Goal: Task Accomplishment & Management: Complete application form

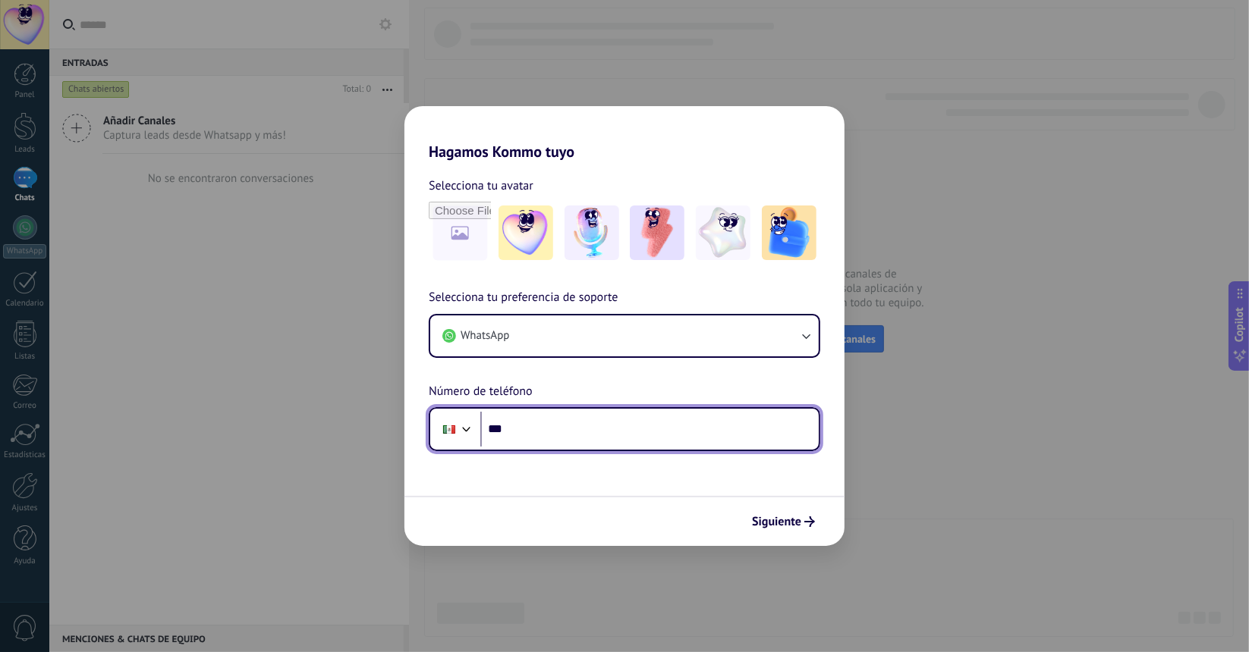
click at [619, 417] on input "***" at bounding box center [649, 429] width 338 height 35
type input "**********"
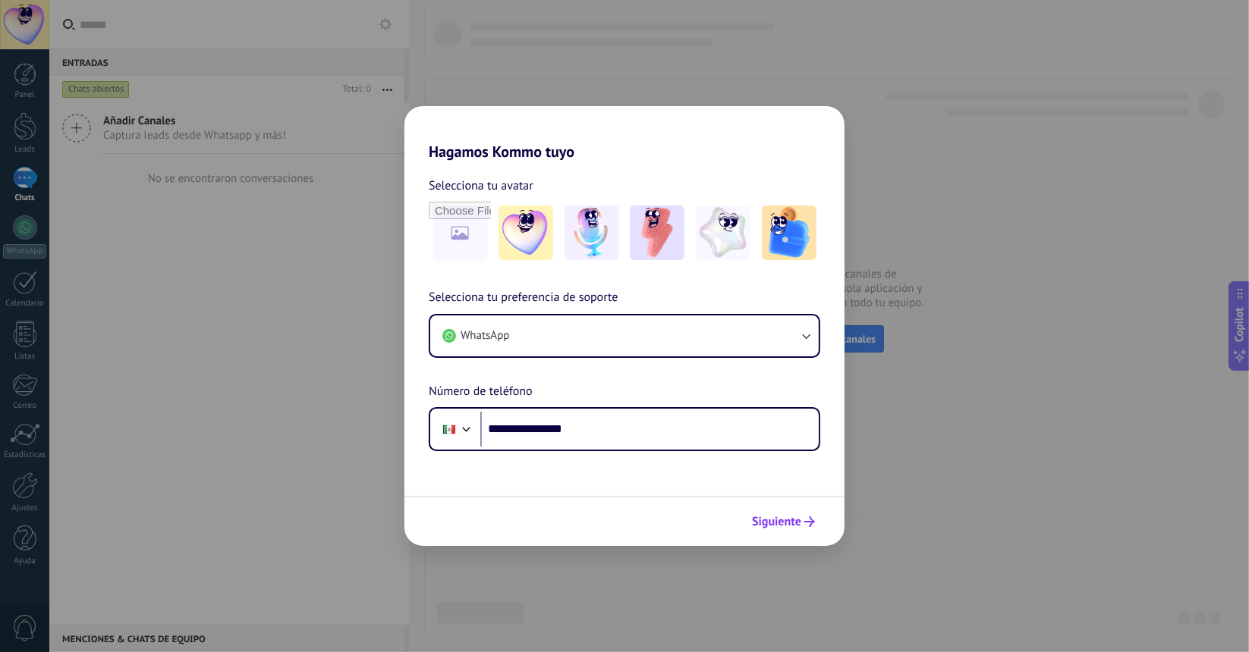
click at [784, 518] on span "Siguiente" at bounding box center [776, 522] width 49 height 11
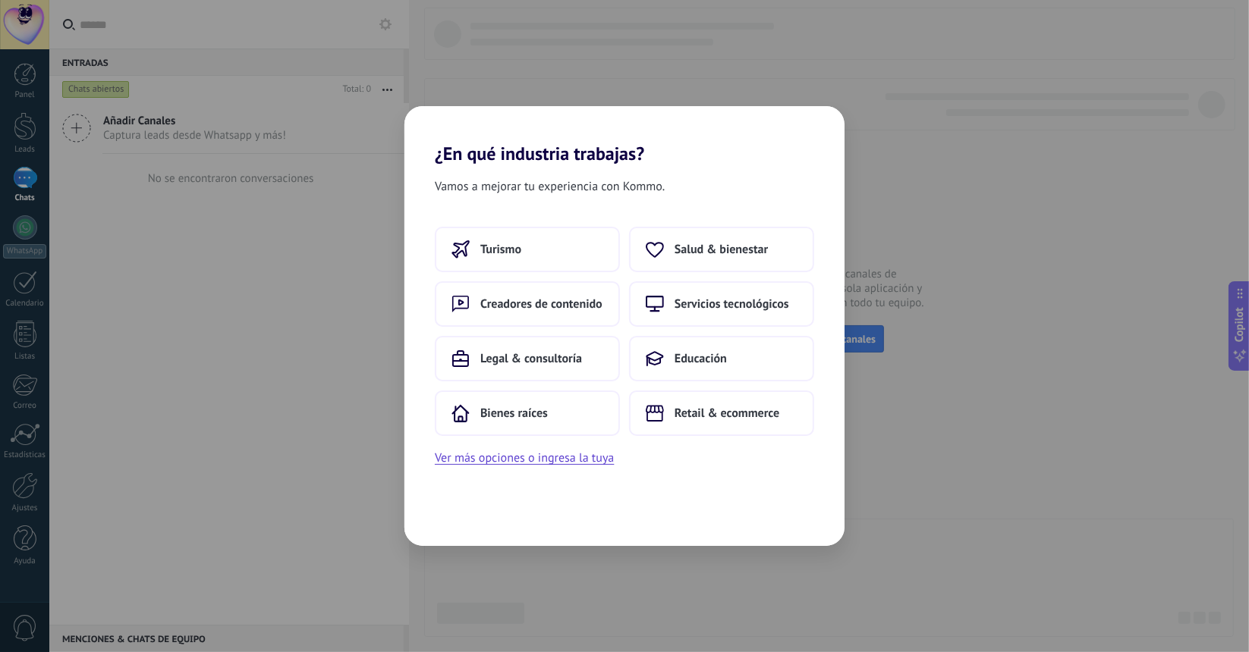
click at [899, 400] on div "¿En qué industria trabajas? Vamos a mejorar tu experiencia con Kommo. Turismo S…" at bounding box center [624, 326] width 1249 height 652
click at [554, 463] on button "Ver más opciones o ingresa la tuya" at bounding box center [524, 458] width 179 height 20
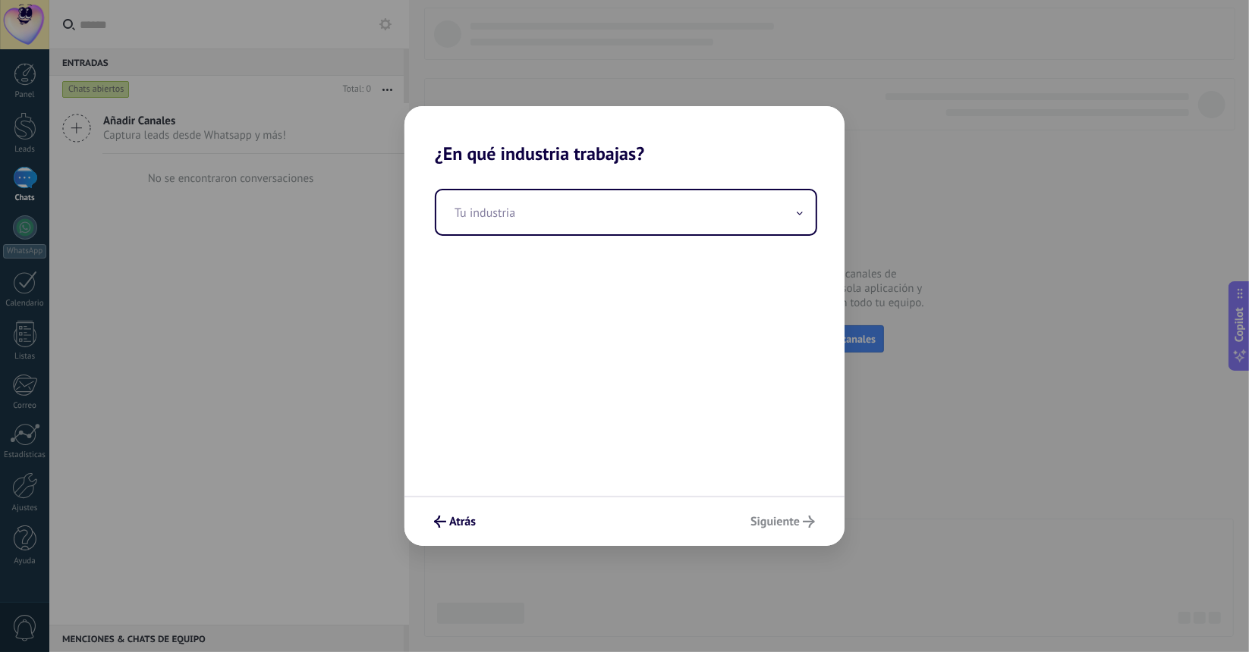
click at [775, 519] on div "Atrás Siguiente" at bounding box center [624, 521] width 440 height 50
click at [594, 221] on input "text" at bounding box center [625, 212] width 379 height 44
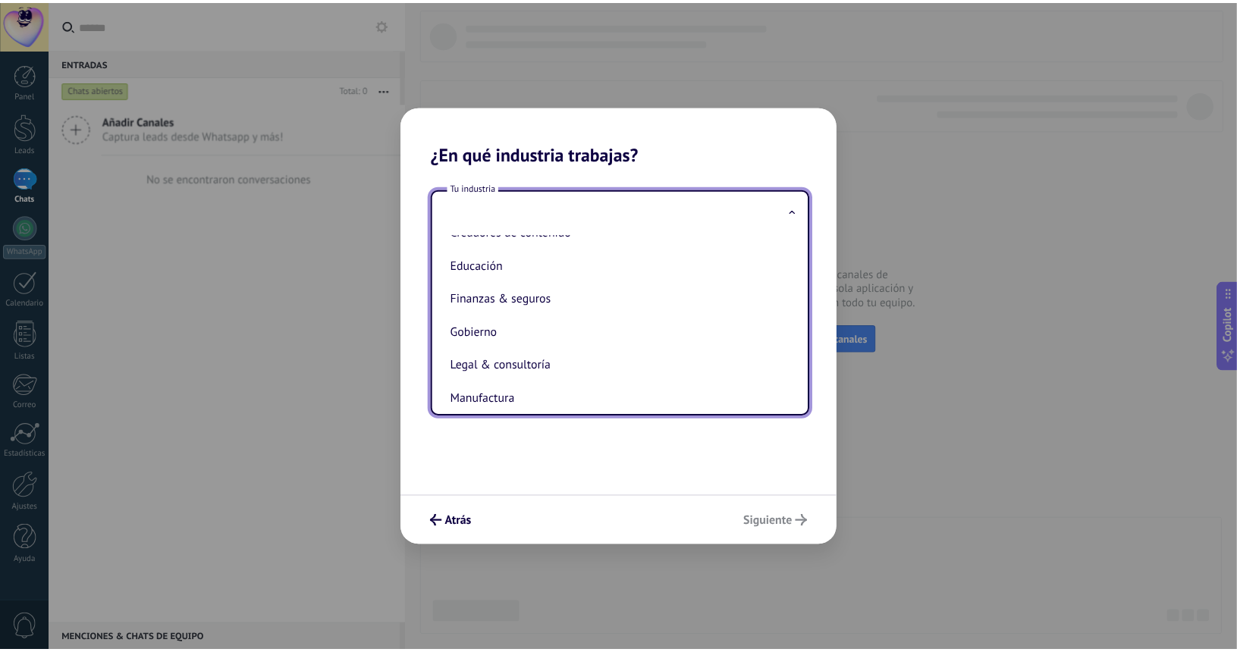
scroll to position [79, 0]
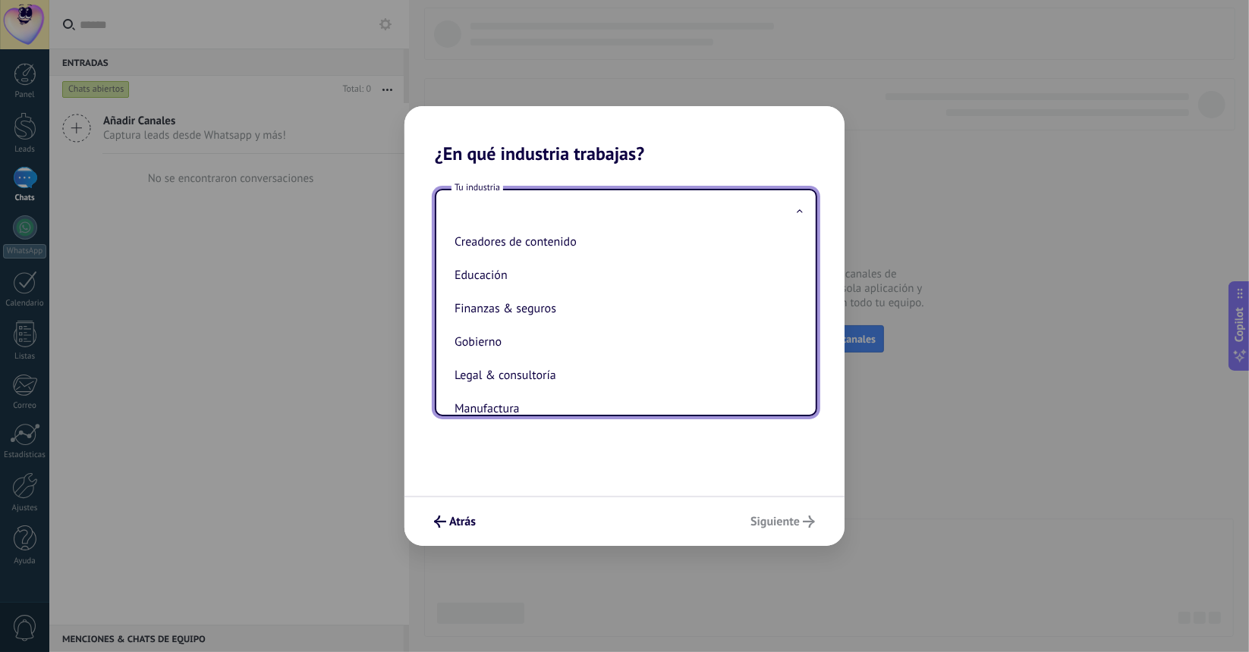
click at [589, 283] on li "Educación" at bounding box center [622, 275] width 349 height 33
type input "*********"
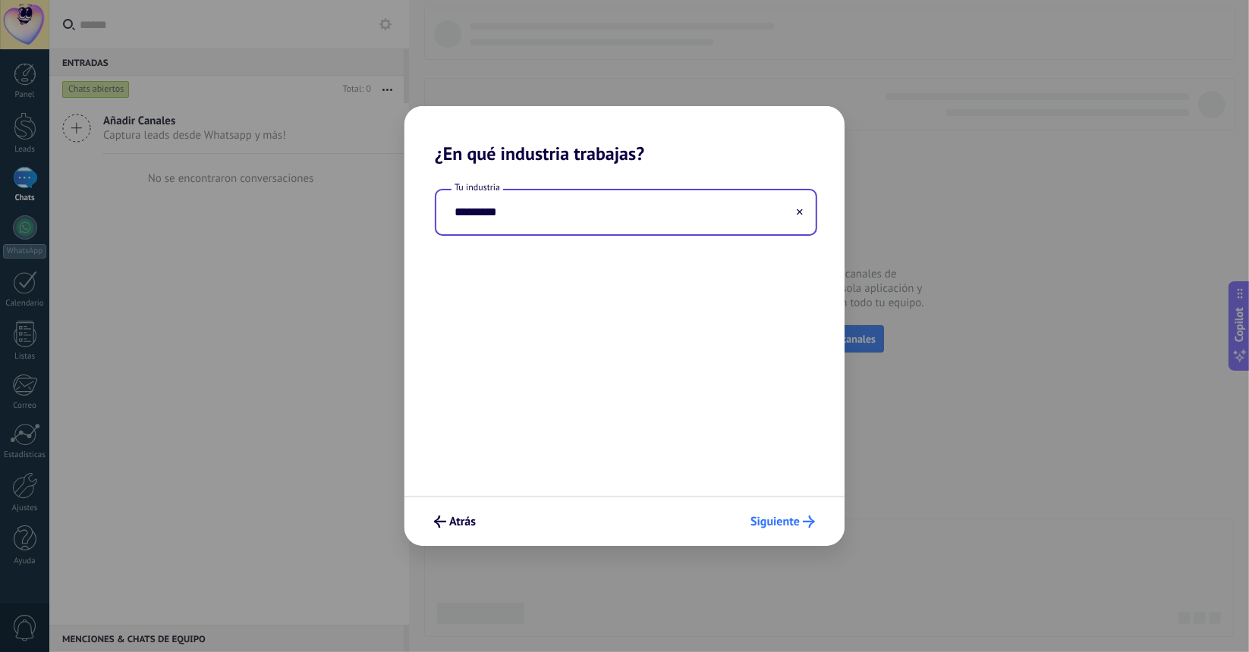
click at [787, 521] on span "Siguiente" at bounding box center [774, 522] width 49 height 11
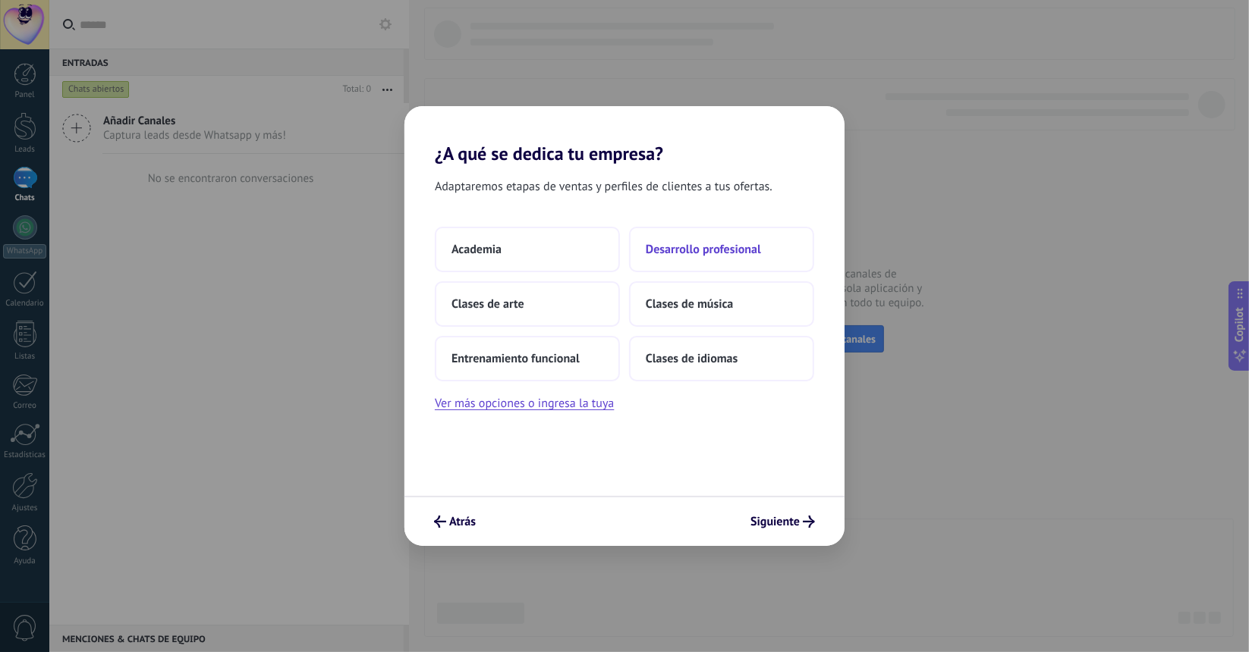
click at [662, 250] on span "Desarrollo profesional" at bounding box center [703, 249] width 115 height 15
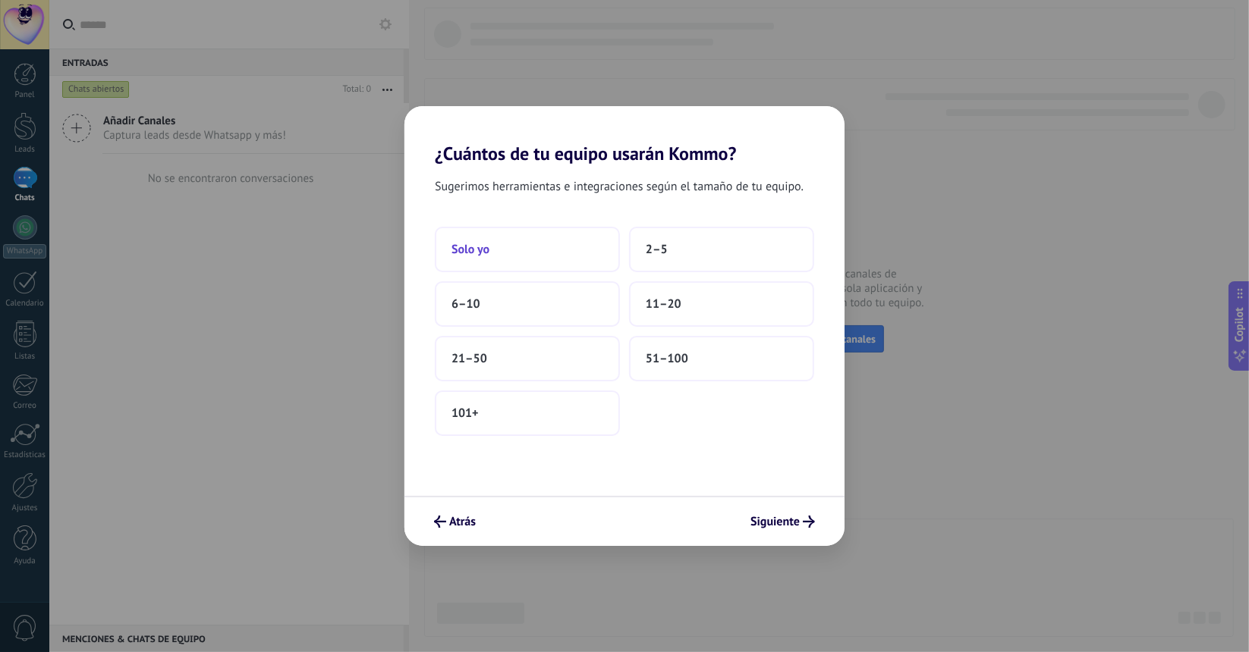
click at [573, 253] on button "Solo yo" at bounding box center [527, 250] width 185 height 46
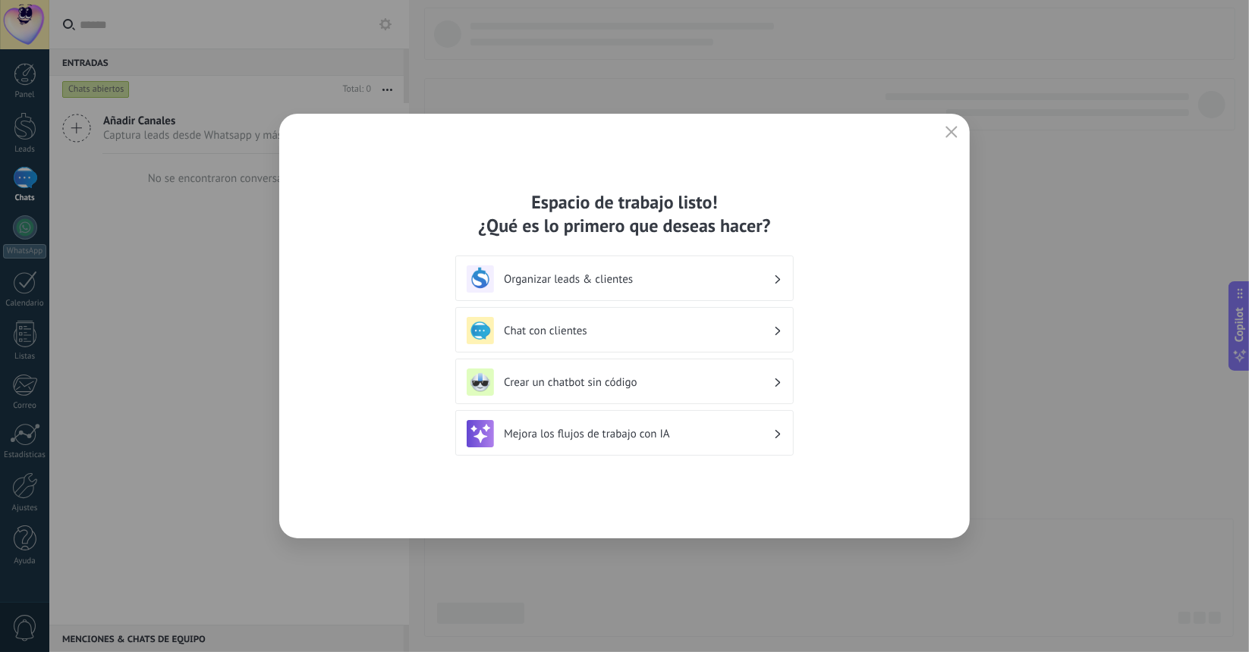
click at [743, 283] on h3 "Organizar leads & clientes" at bounding box center [638, 279] width 269 height 14
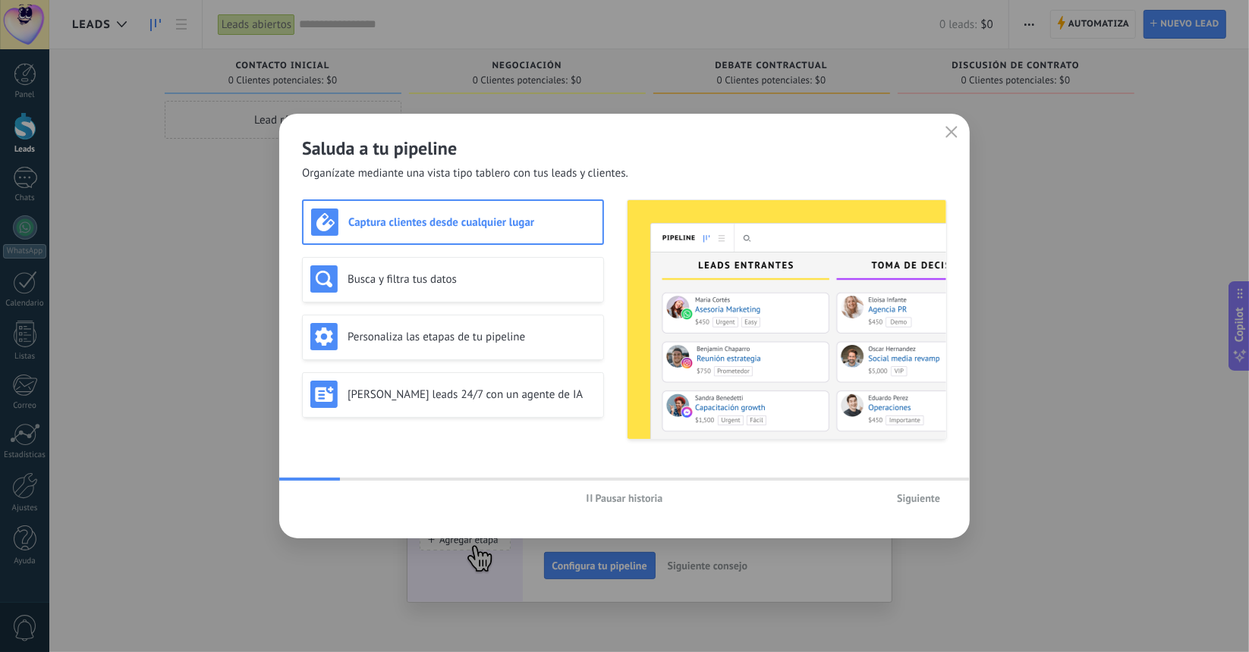
click at [926, 495] on span "Siguiente" at bounding box center [918, 498] width 43 height 11
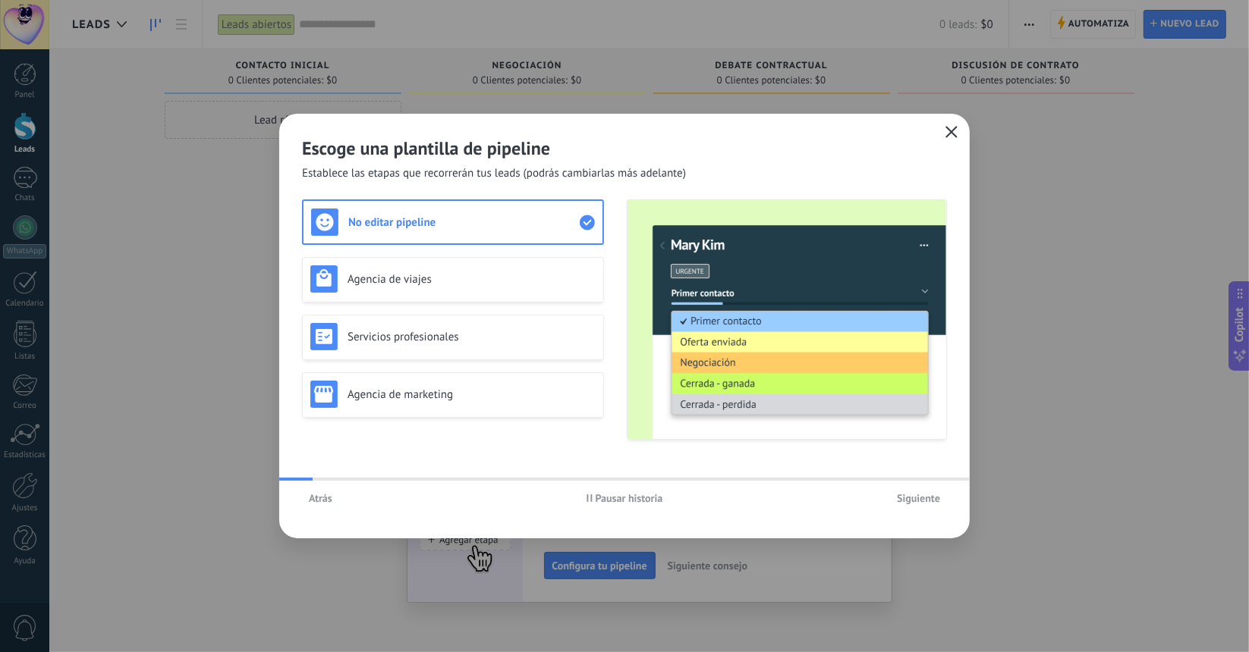
click at [944, 127] on button "button" at bounding box center [951, 132] width 20 height 21
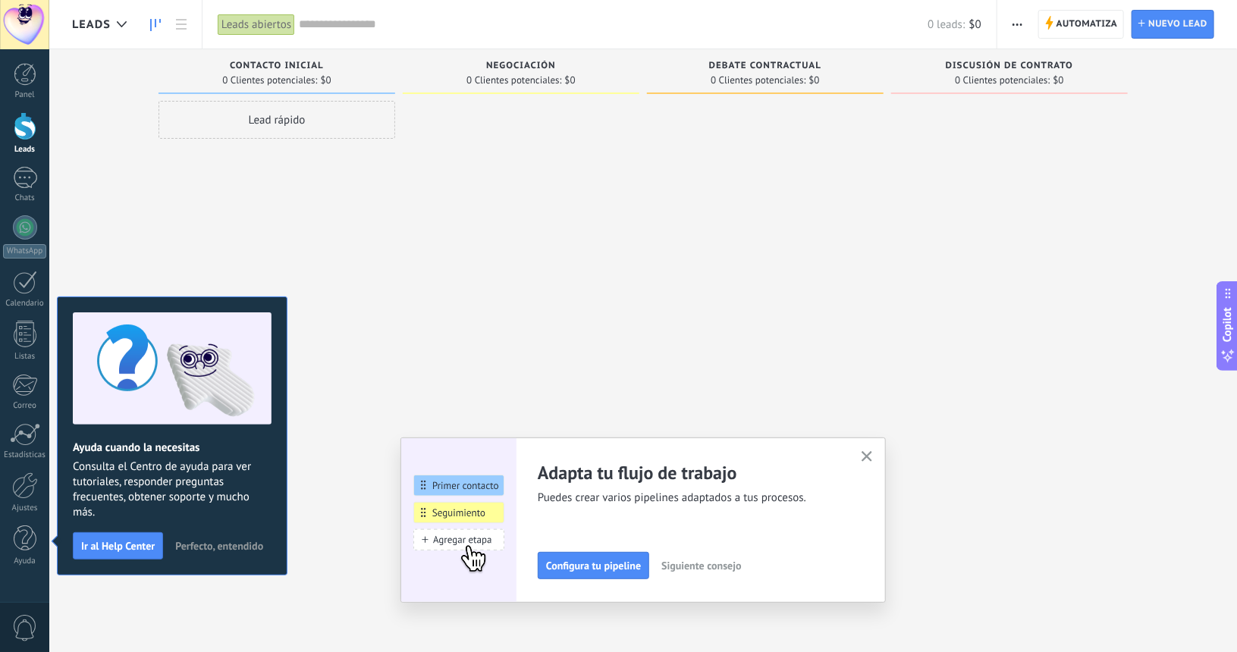
click at [236, 551] on button "Perfecto, entendido" at bounding box center [219, 546] width 102 height 23
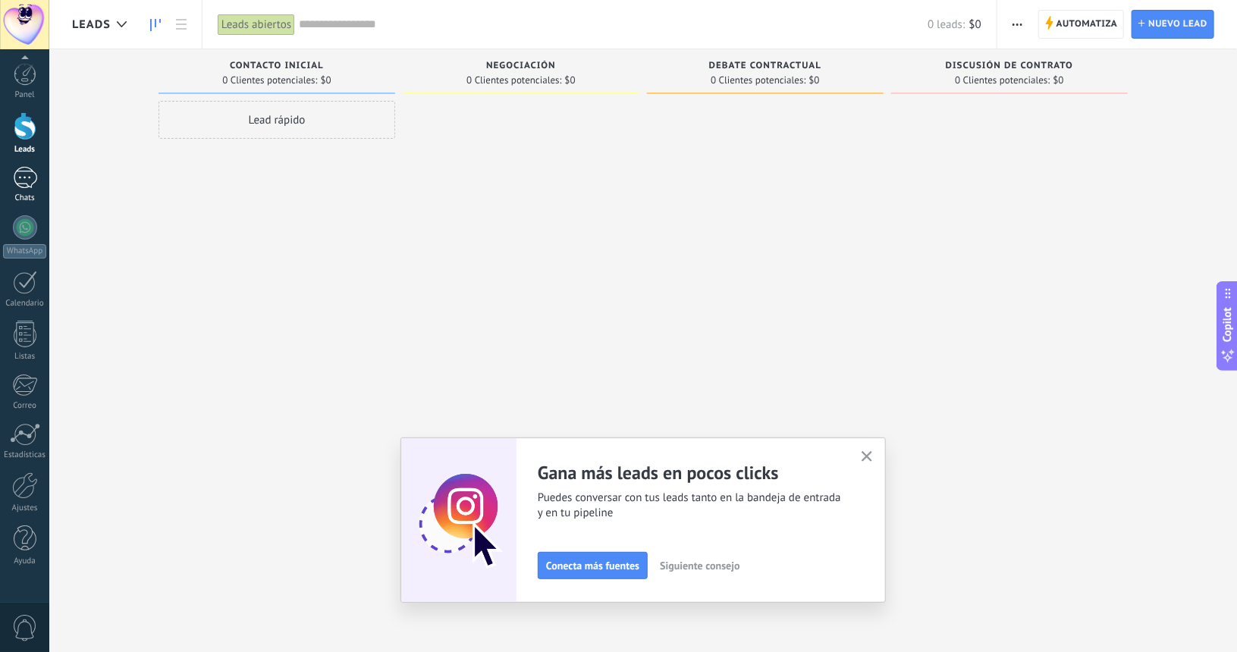
click at [23, 181] on div at bounding box center [25, 178] width 24 height 22
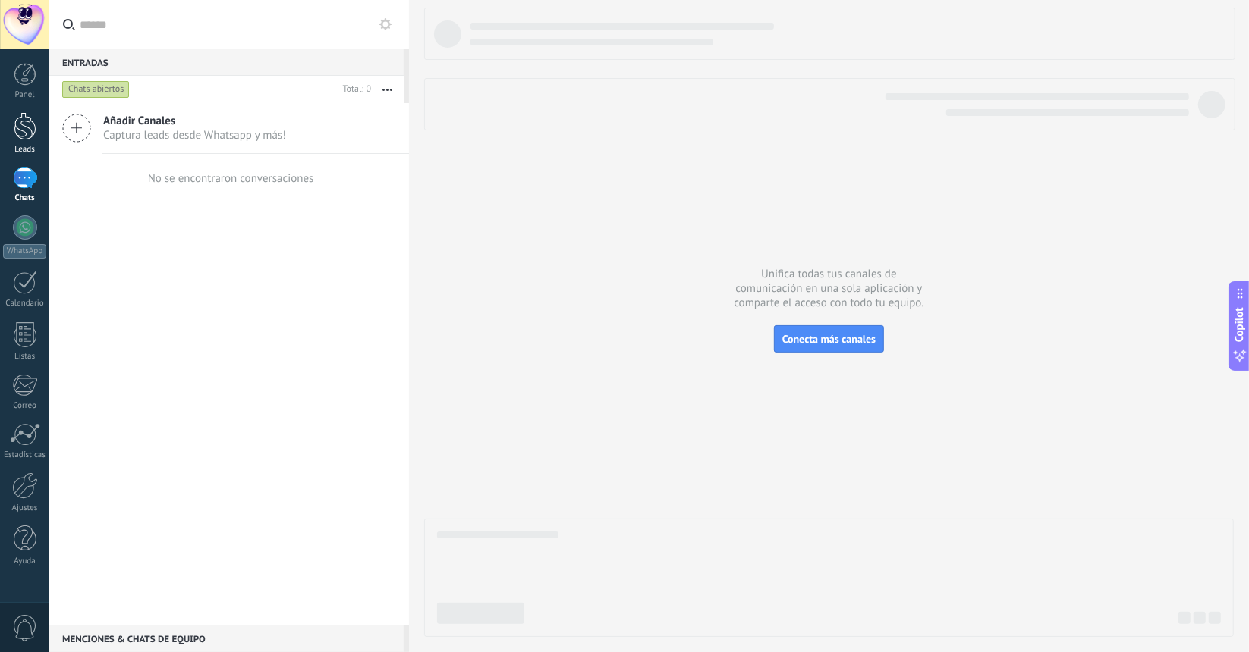
click at [25, 130] on div at bounding box center [25, 126] width 23 height 28
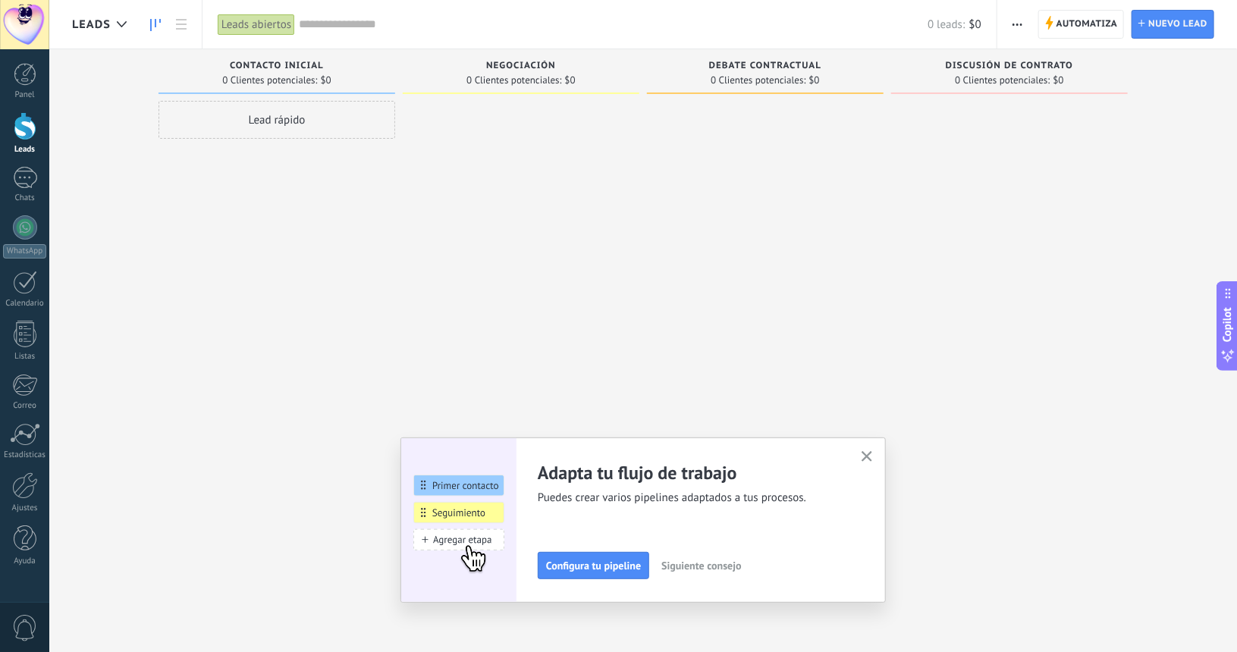
click at [1014, 24] on icon "button" at bounding box center [1018, 25] width 10 height 2
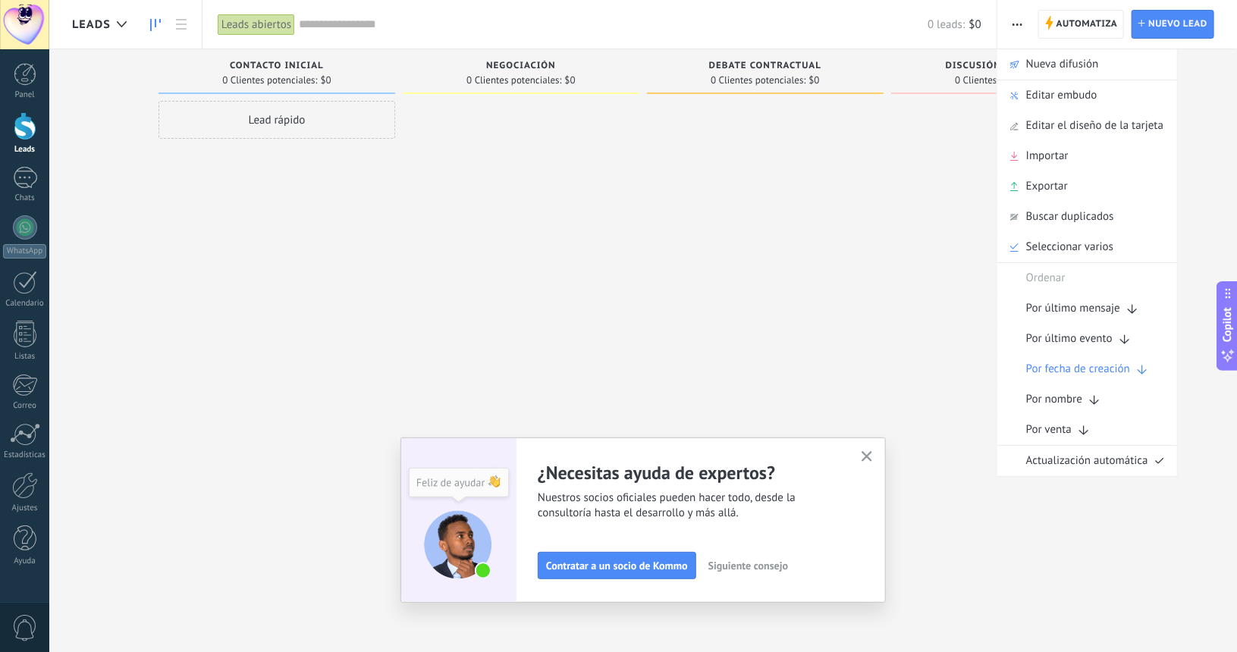
click at [873, 457] on use "button" at bounding box center [867, 456] width 11 height 11
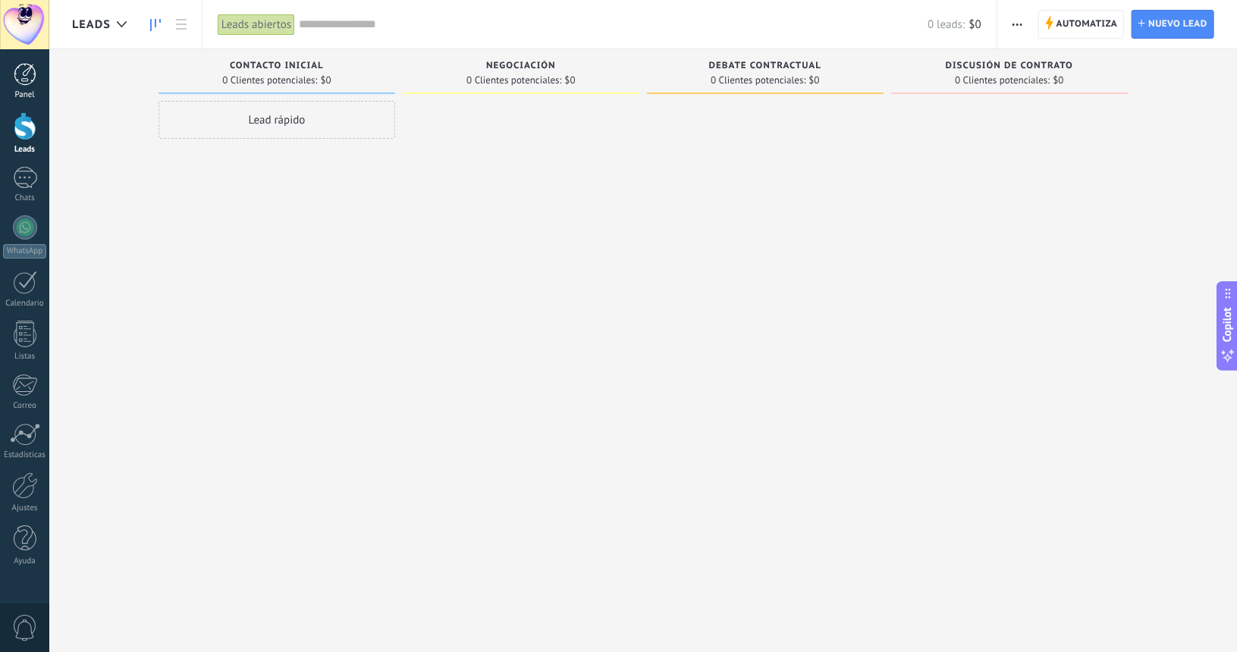
click at [30, 94] on div "Panel" at bounding box center [25, 95] width 44 height 10
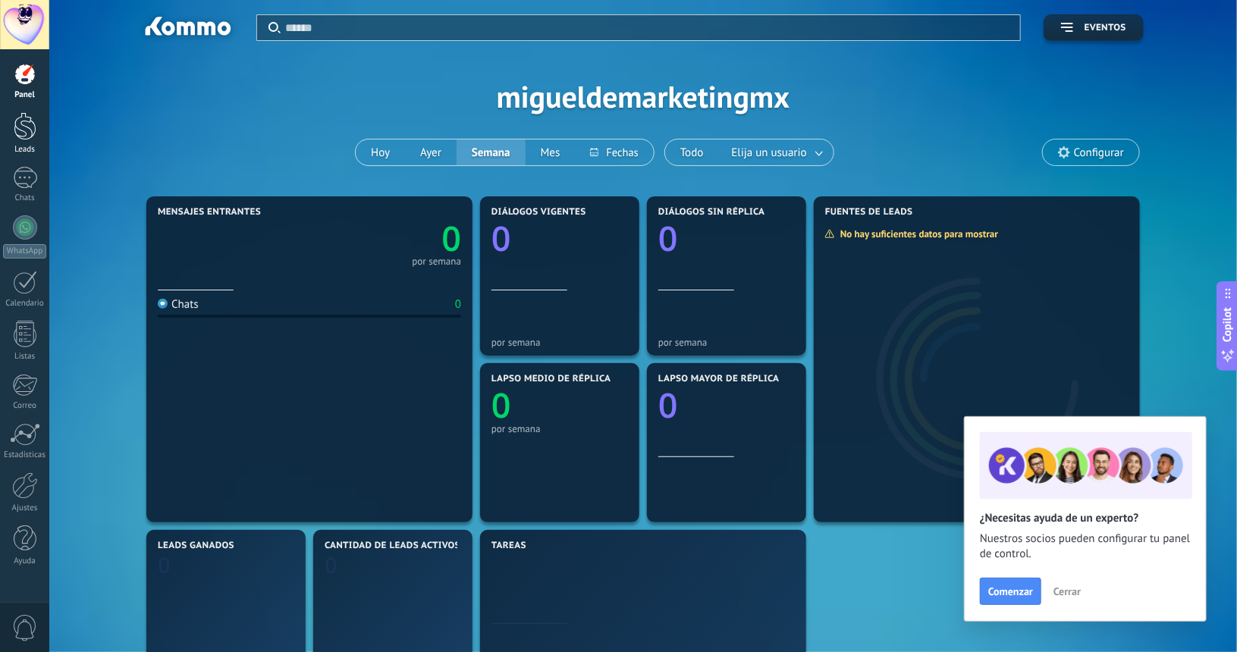
click at [24, 137] on div at bounding box center [25, 126] width 23 height 28
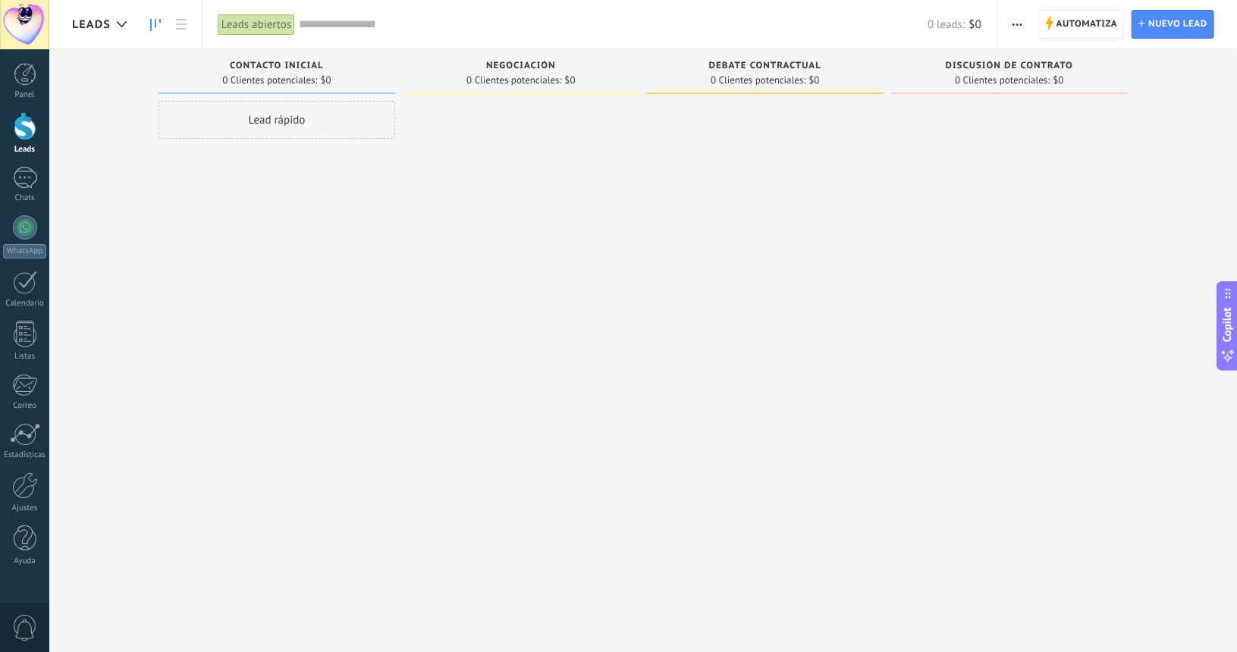
click at [1026, 24] on button "button" at bounding box center [1018, 24] width 22 height 29
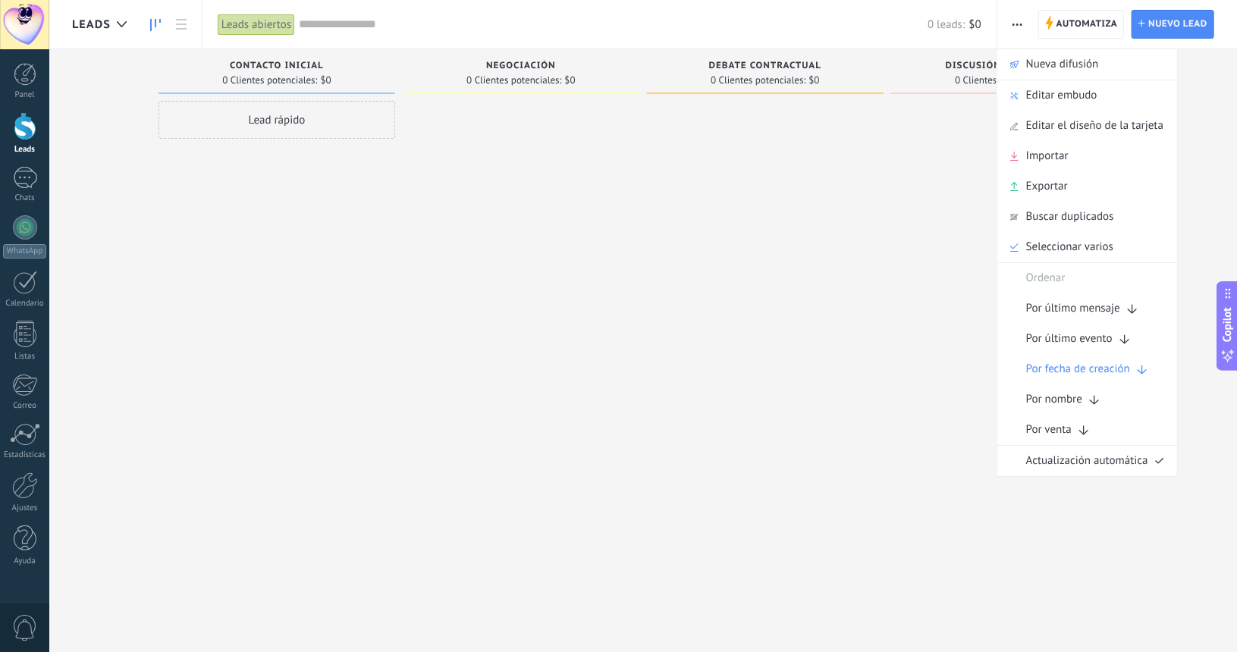
click at [713, 283] on div at bounding box center [765, 328] width 237 height 454
